Goal: Task Accomplishment & Management: Complete application form

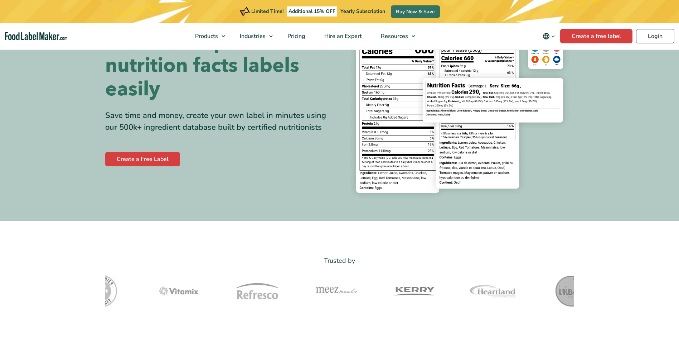
scroll to position [98, 0]
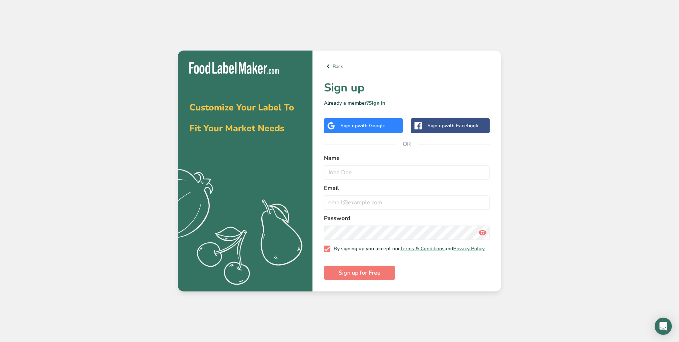
click at [386, 127] on div "Sign up with Google" at bounding box center [362, 126] width 45 height 8
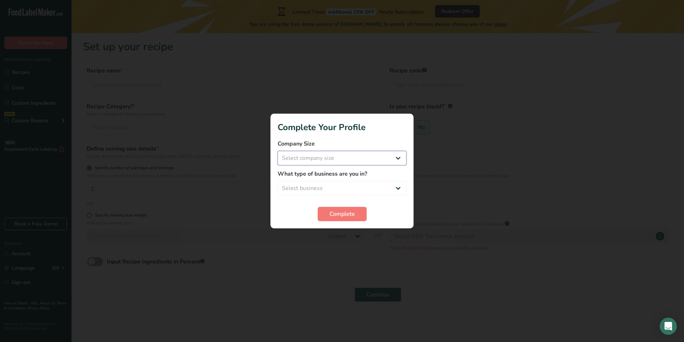
click at [315, 160] on select "Select company size Fewer than 10 Employees 10 to 50 Employees 51 to 500 Employ…" at bounding box center [342, 158] width 129 height 14
click at [340, 212] on span "Complete" at bounding box center [342, 213] width 25 height 9
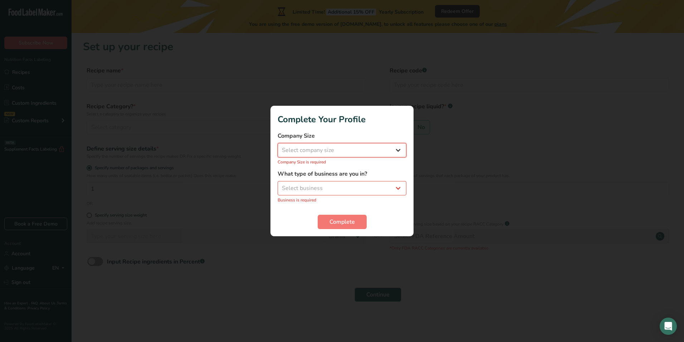
click at [324, 148] on select "Select company size Fewer than 10 Employees 10 to 50 Employees 51 to 500 Employ…" at bounding box center [342, 150] width 129 height 14
select select "4"
click at [278, 147] on select "Select company size Fewer than 10 Employees 10 to 50 Employees 51 to 500 Employ…" at bounding box center [342, 150] width 129 height 14
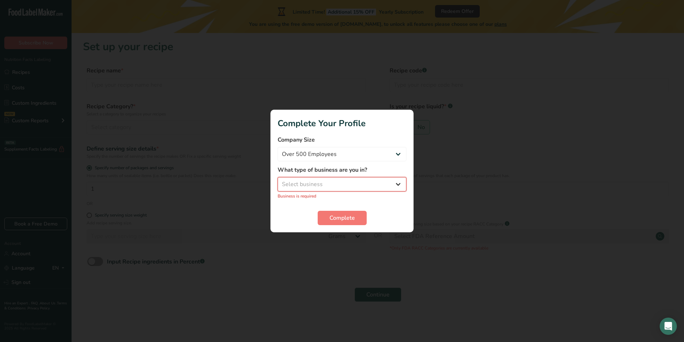
click at [319, 185] on select "Select business Packaged Food Manufacturer Restaurant & Cafe Bakery Meal Plans …" at bounding box center [342, 184] width 129 height 14
select select "5"
click at [278, 181] on select "Select business Packaged Food Manufacturer Restaurant & Cafe Bakery Meal Plans …" at bounding box center [342, 184] width 129 height 14
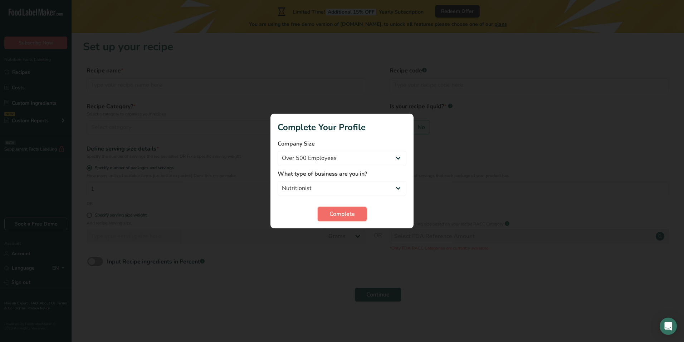
click at [334, 217] on span "Complete" at bounding box center [342, 213] width 25 height 9
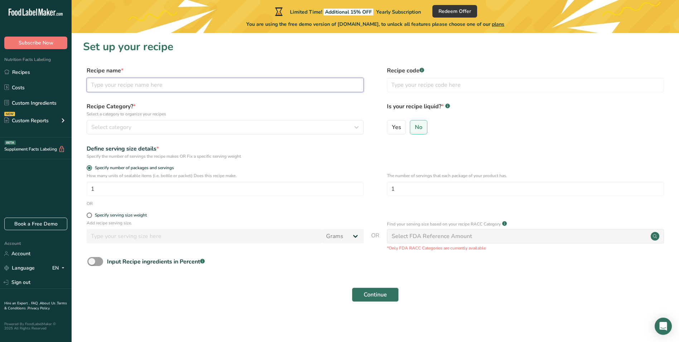
click at [121, 86] on input "text" at bounding box center [225, 85] width 277 height 14
type input "n"
type input "[PERSON_NAME]"
click at [103, 125] on span "Select category" at bounding box center [111, 127] width 40 height 9
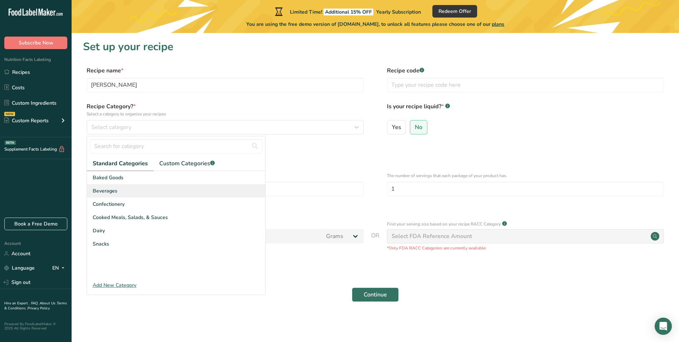
click at [125, 192] on div "Beverages" at bounding box center [176, 190] width 178 height 13
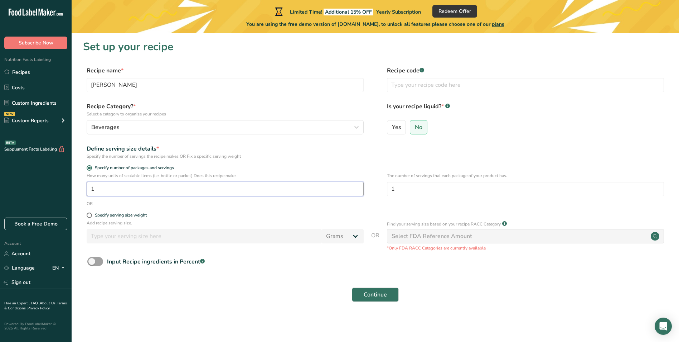
click at [116, 192] on input "1" at bounding box center [225, 189] width 277 height 14
drag, startPoint x: 116, startPoint y: 192, endPoint x: 50, endPoint y: 187, distance: 66.4
click at [50, 187] on div ".a-20{fill:#fff;} Subscribe Now Nutrition Facts Labeling Recipes Costs Custom I…" at bounding box center [339, 171] width 679 height 342
type input "3231"
click at [88, 217] on span at bounding box center [89, 214] width 5 height 5
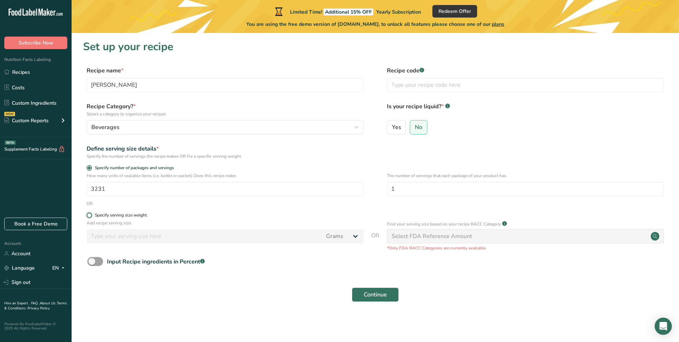
click at [88, 217] on input "Specify serving size weight" at bounding box center [89, 215] width 5 height 5
radio input "true"
radio input "false"
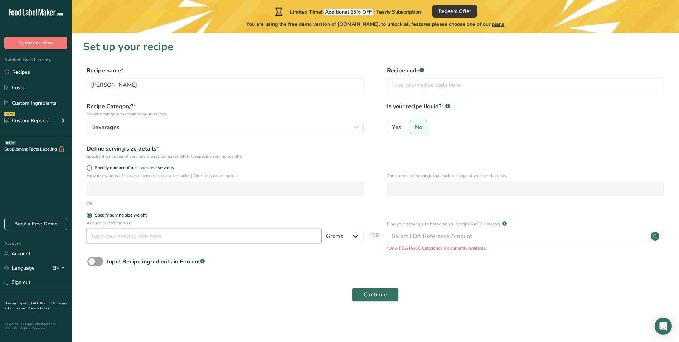
click at [239, 232] on input "number" at bounding box center [204, 236] width 235 height 14
click at [392, 91] on input "text" at bounding box center [525, 85] width 277 height 14
click at [131, 236] on input "number" at bounding box center [204, 236] width 235 height 14
type input "1"
type input "150"
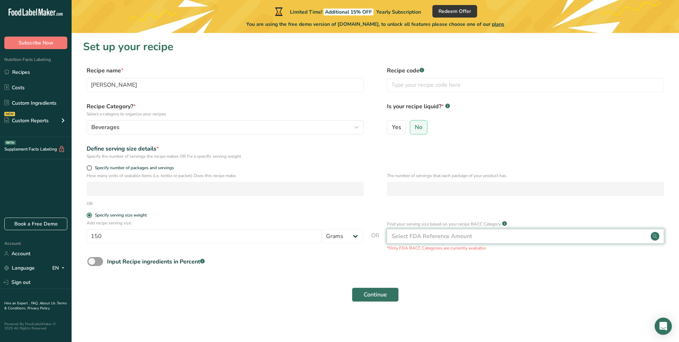
click at [467, 240] on div "Select FDA Reference Amount" at bounding box center [525, 236] width 277 height 14
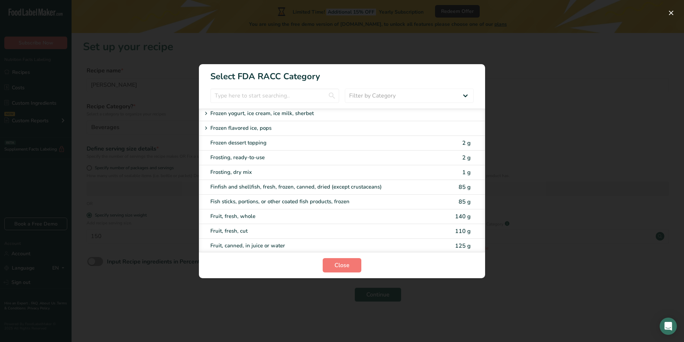
scroll to position [716, 0]
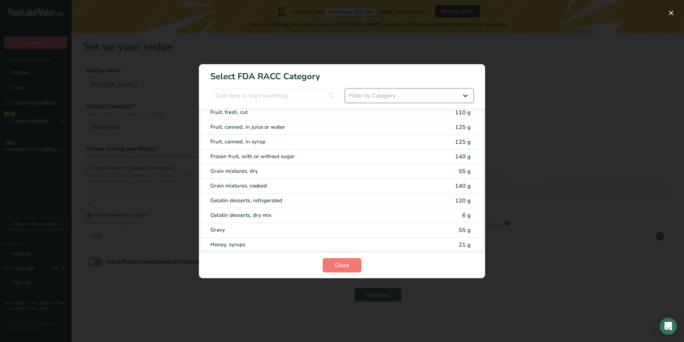
click at [399, 96] on select "Filter by Category All Bakery products [GEOGRAPHIC_DATA] Cereals and other grai…" at bounding box center [409, 95] width 129 height 14
select select "RACC Category Selection Modal"
click at [345, 88] on select "Filter by Category All Bakery products [GEOGRAPHIC_DATA] Cereals and other grai…" at bounding box center [409, 95] width 129 height 14
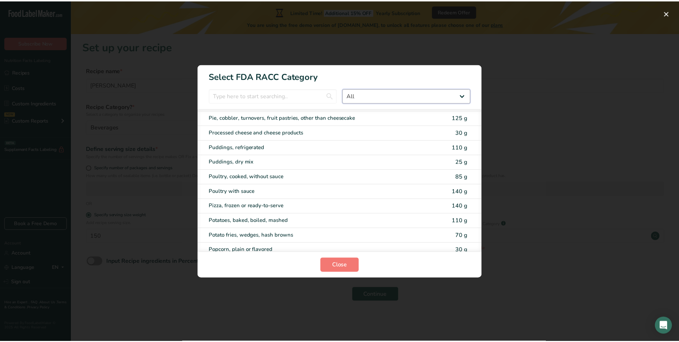
scroll to position [1120, 0]
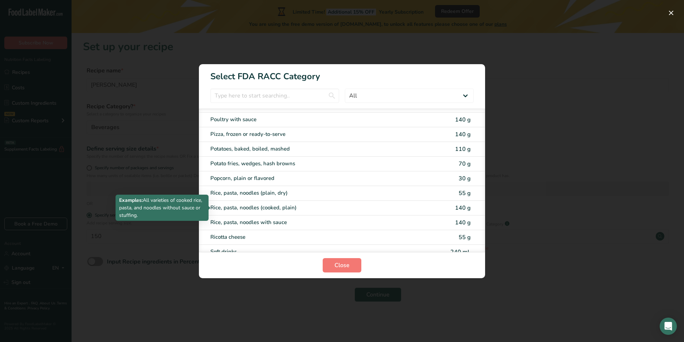
click at [321, 208] on div "Rice, pasta, noodles (cooked, plain)" at bounding box center [312, 207] width 203 height 8
type input "140"
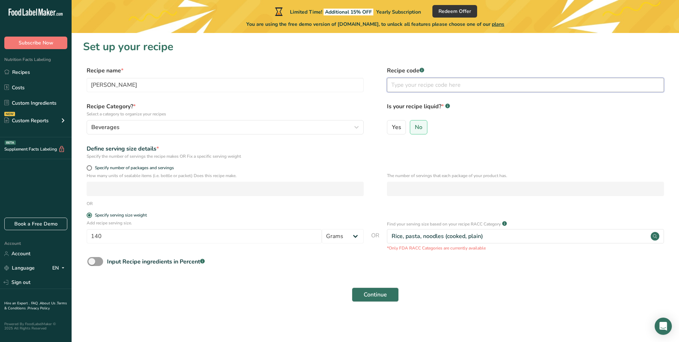
click at [414, 86] on input "text" at bounding box center [525, 85] width 277 height 14
click at [402, 130] on label "Yes" at bounding box center [396, 127] width 19 height 14
click at [392, 129] on input "Yes" at bounding box center [389, 127] width 5 height 5
radio input "true"
radio input "false"
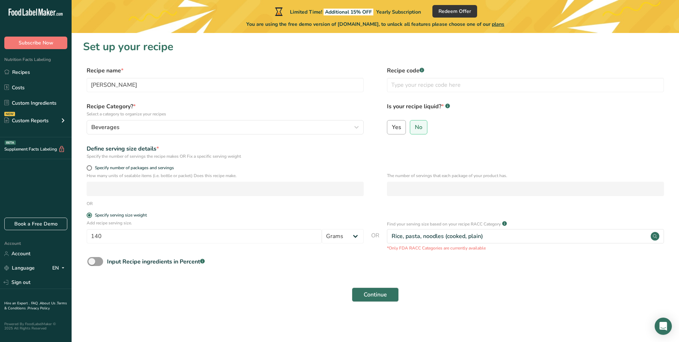
select select "22"
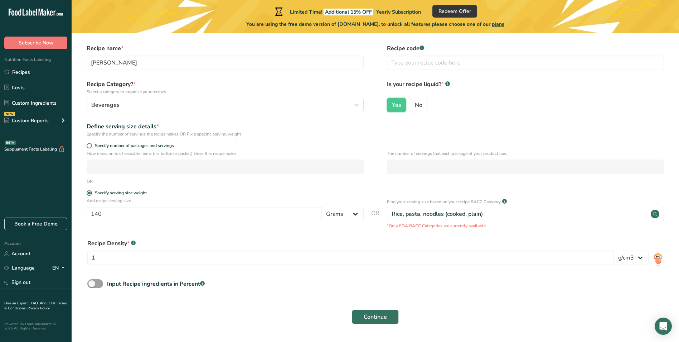
scroll to position [0, 0]
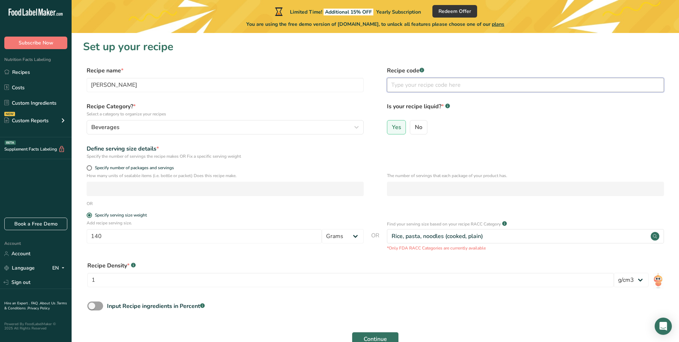
click at [403, 88] on input "text" at bounding box center [525, 85] width 277 height 14
click at [471, 11] on span "Redeem Offer" at bounding box center [455, 12] width 33 height 8
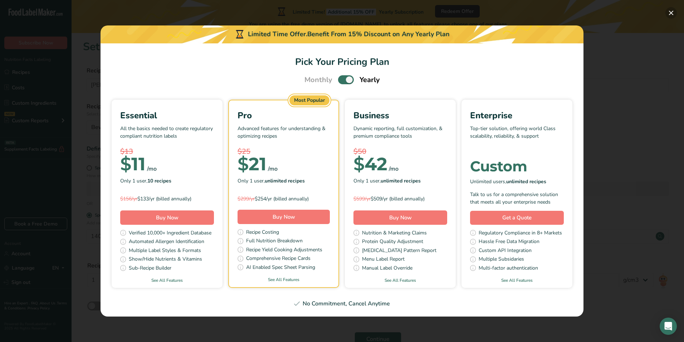
click at [670, 10] on button "Pick Your Pricing Plan Modal" at bounding box center [671, 12] width 11 height 11
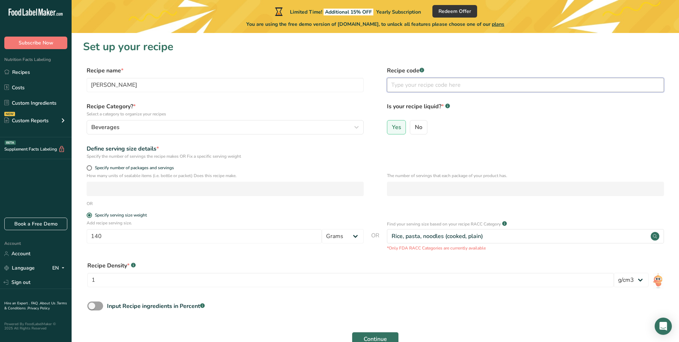
click at [419, 82] on input "text" at bounding box center [525, 85] width 277 height 14
type input "001"
click at [403, 129] on label "Yes" at bounding box center [396, 127] width 19 height 14
click at [392, 129] on input "Yes" at bounding box center [389, 127] width 5 height 5
click at [498, 217] on form "Recipe name * Nasi Kuning Recipe code .a-a{fill:#347362;}.b-a{fill:#fff;} 001 R…" at bounding box center [375, 208] width 585 height 284
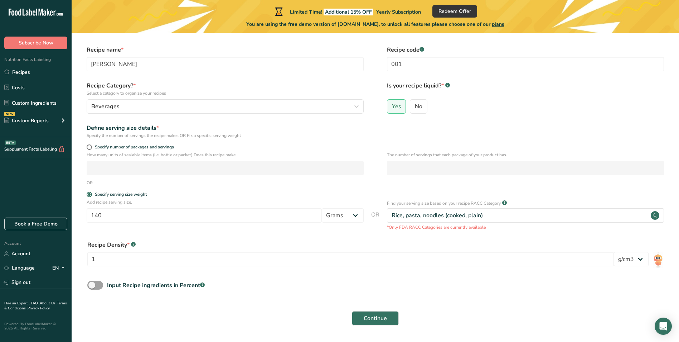
scroll to position [43, 0]
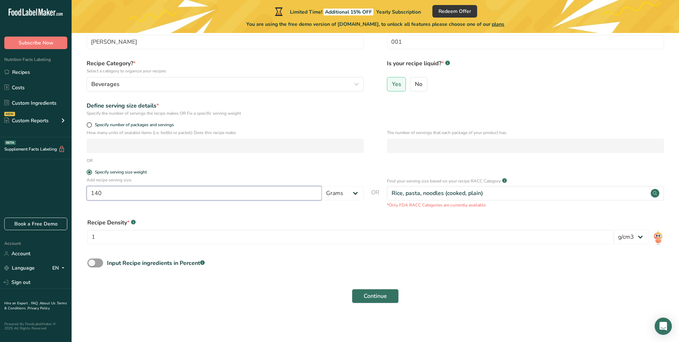
click at [121, 195] on input "140" at bounding box center [204, 193] width 235 height 14
type input "150"
click at [386, 299] on span "Continue" at bounding box center [375, 295] width 23 height 9
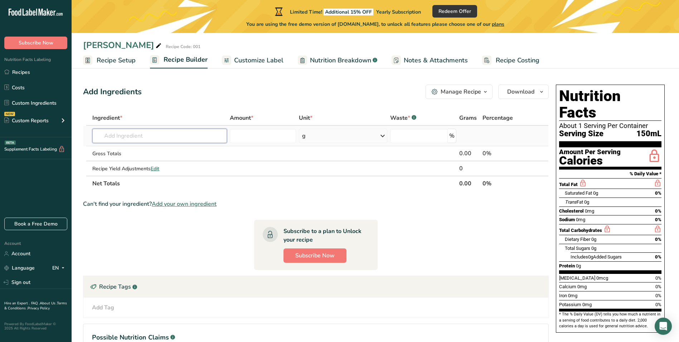
click at [150, 140] on input "text" at bounding box center [159, 136] width 135 height 14
click at [110, 136] on input "text" at bounding box center [159, 136] width 135 height 14
click at [474, 94] on div "Manage Recipe" at bounding box center [461, 91] width 40 height 9
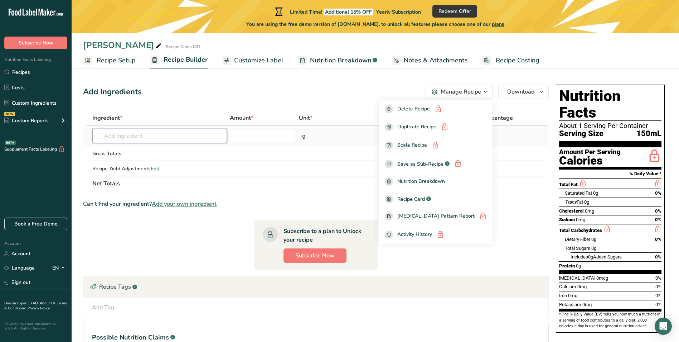
click at [112, 138] on input "text" at bounding box center [159, 136] width 135 height 14
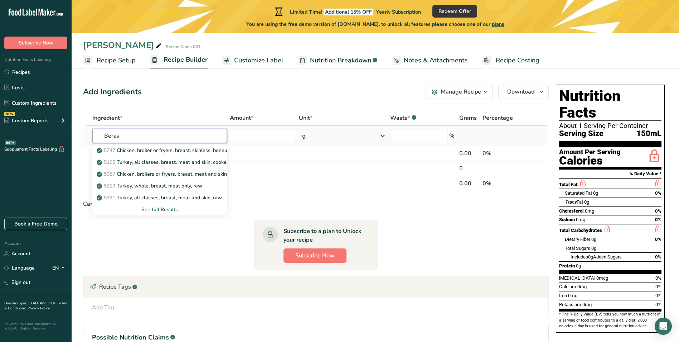
type input "Beras"
click at [158, 206] on div "See full Results" at bounding box center [159, 209] width 123 height 8
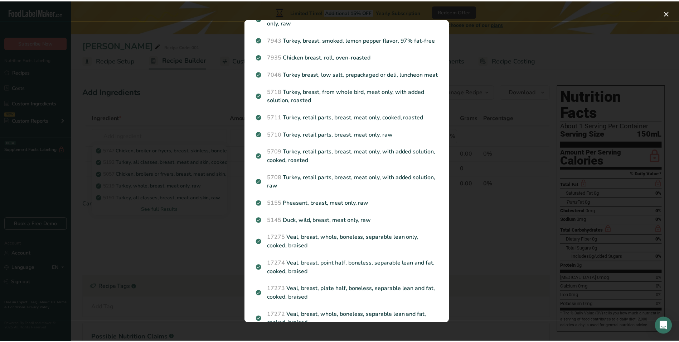
scroll to position [143, 0]
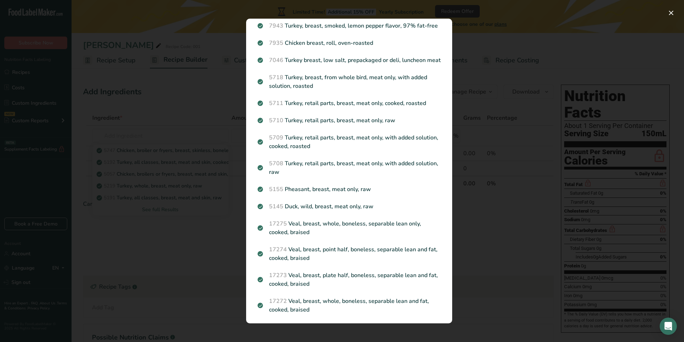
click at [107, 144] on div "Search results modal" at bounding box center [342, 171] width 684 height 342
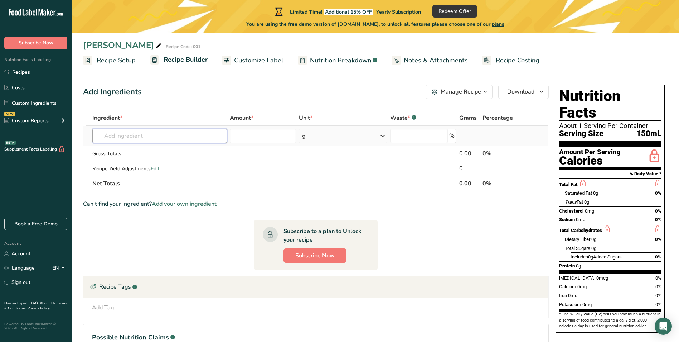
click at [127, 140] on input "text" at bounding box center [159, 136] width 135 height 14
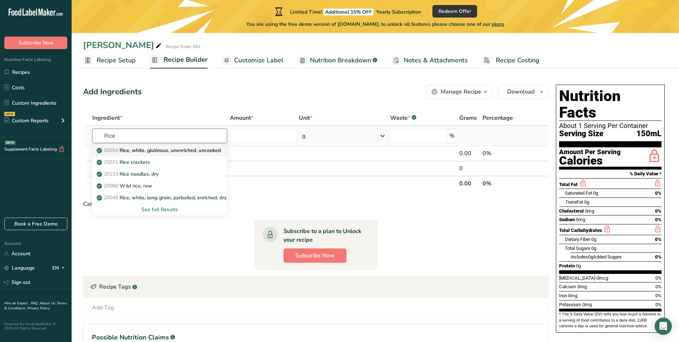
type input "Rice"
click at [132, 150] on p "20054 Rice, white, glutinous, unenriched, uncooked" at bounding box center [159, 150] width 123 height 8
type input "Rice, white, glutinous, unenriched, uncooked"
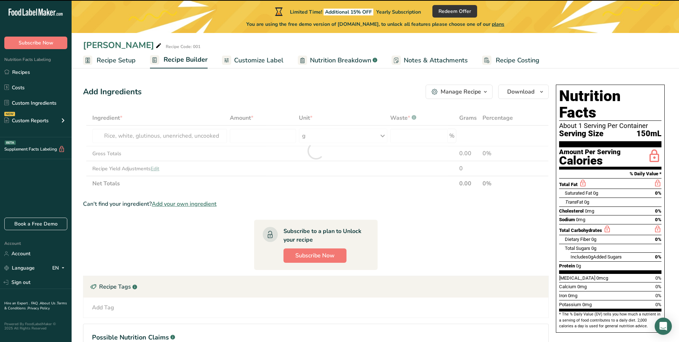
type input "0"
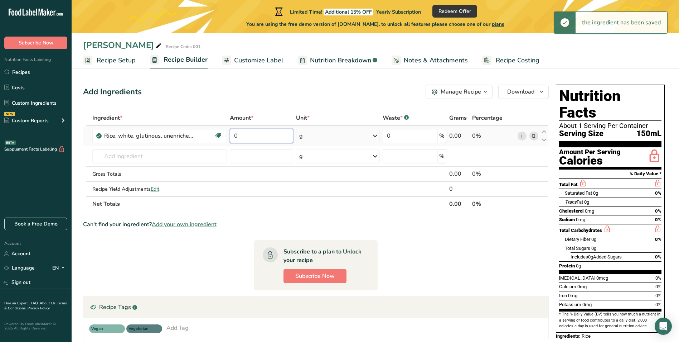
click at [275, 139] on input "0" at bounding box center [261, 136] width 63 height 14
drag, startPoint x: 256, startPoint y: 139, endPoint x: 212, endPoint y: 140, distance: 44.8
click at [212, 140] on tr "Rice, white, glutinous, unenriched, uncooked Dairy free Gluten free Vegan Veget…" at bounding box center [315, 136] width 465 height 20
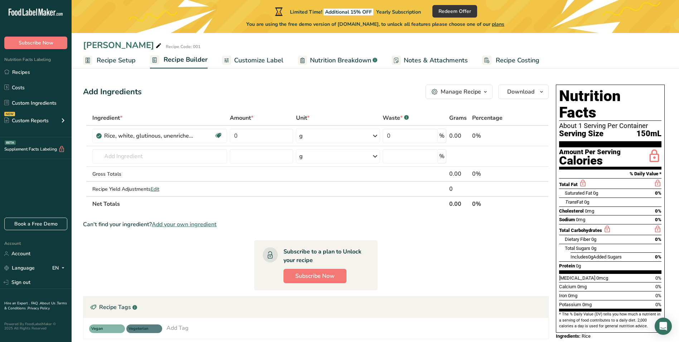
click at [193, 227] on span "Add your own ingredient" at bounding box center [184, 224] width 65 height 9
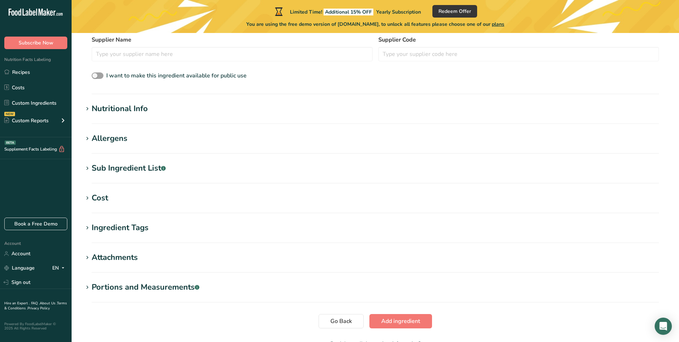
scroll to position [261, 0]
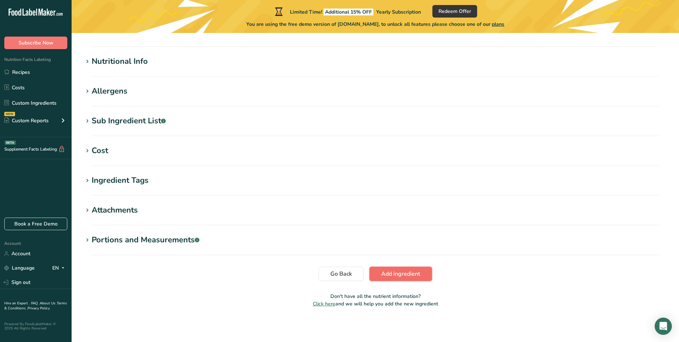
click at [391, 276] on span "Add ingredient" at bounding box center [400, 273] width 39 height 9
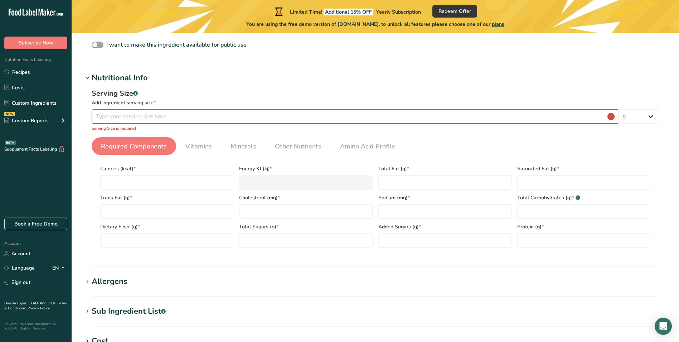
scroll to position [173, 0]
